Goal: Complete application form

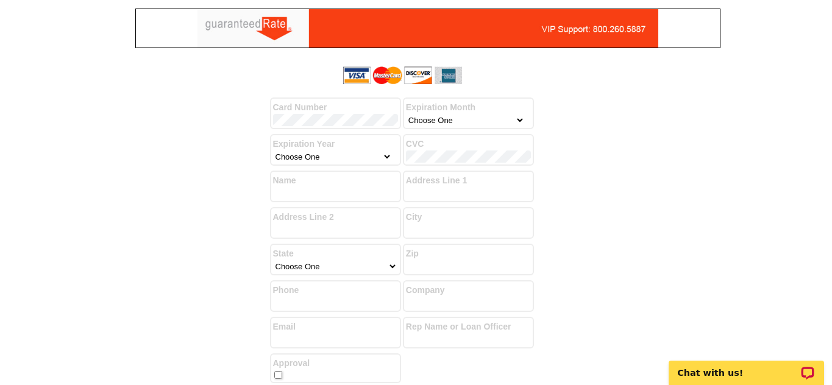
select select "4"
select select "2028"
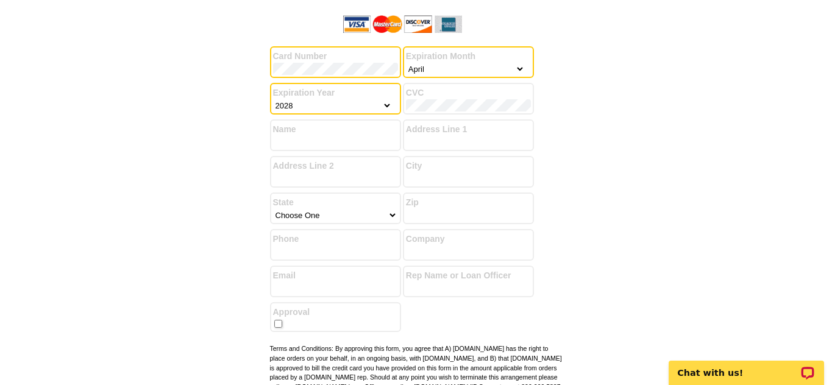
scroll to position [78, 0]
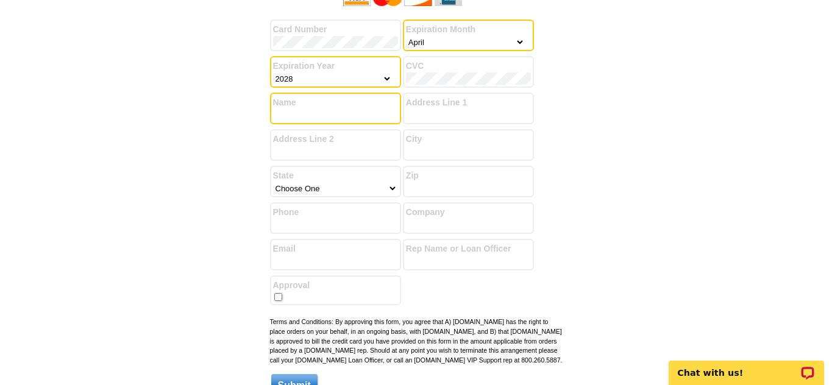
click at [325, 115] on input "Name" at bounding box center [335, 115] width 125 height 12
type input "[PERSON_NAME]"
type input "[STREET_ADDRESS]"
type input "[GEOGRAPHIC_DATA]"
select select "14"
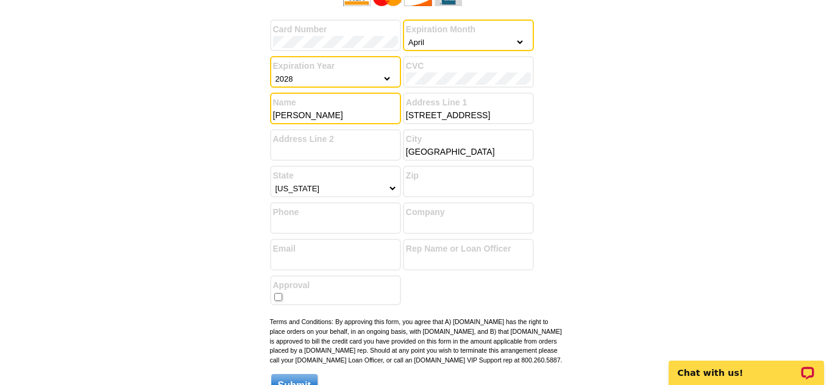
type input "60622"
type input "7732697609"
type input "[PERSON_NAME][EMAIL_ADDRESS][PERSON_NAME][DOMAIN_NAME]"
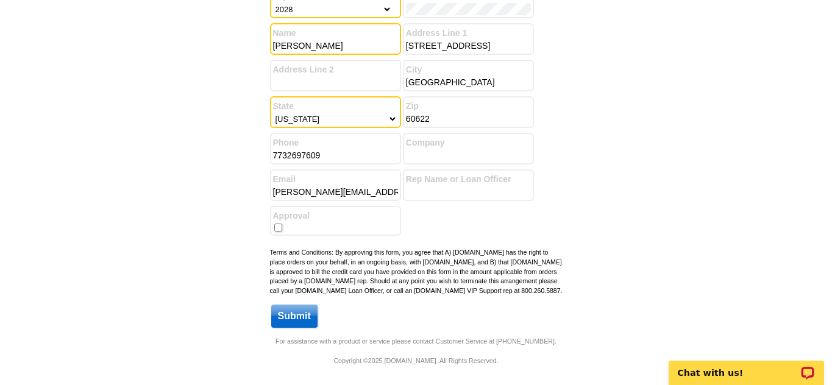
scroll to position [157, 0]
click at [277, 224] on input "checkbox" at bounding box center [278, 228] width 8 height 8
checkbox input "true"
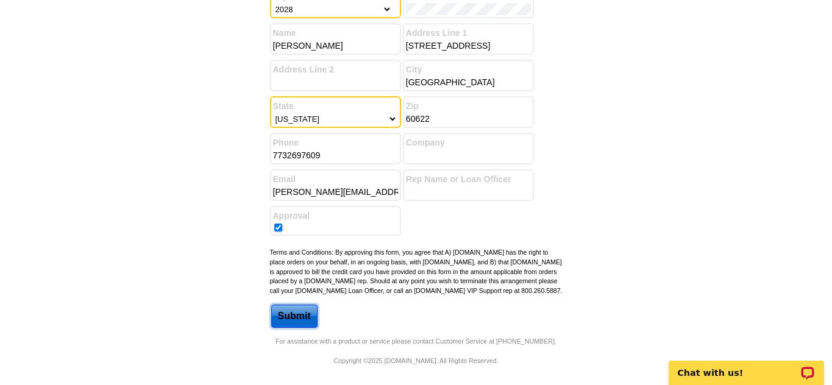
click at [304, 316] on input "Submit" at bounding box center [294, 316] width 46 height 23
